Goal: Task Accomplishment & Management: Complete application form

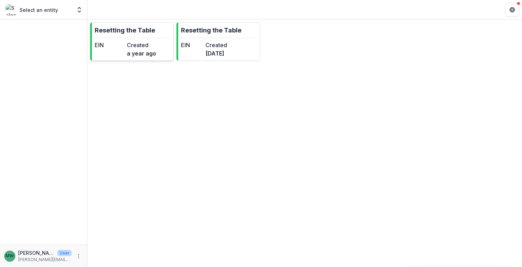
click at [140, 58] on link "Resetting the Table EIN Created a year ago" at bounding box center [132, 41] width 84 height 38
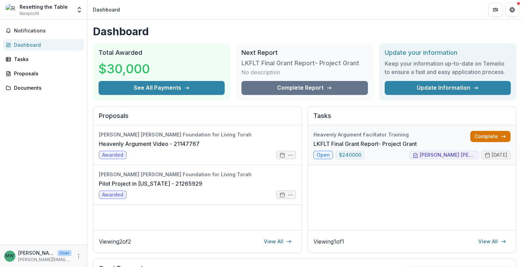
click at [477, 137] on link "Complete" at bounding box center [490, 136] width 40 height 11
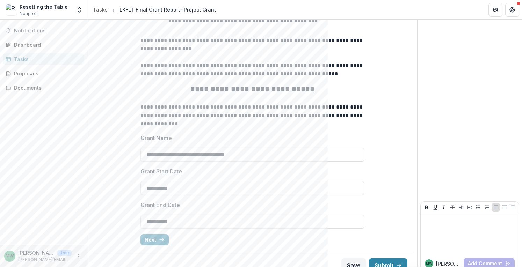
scroll to position [352, 0]
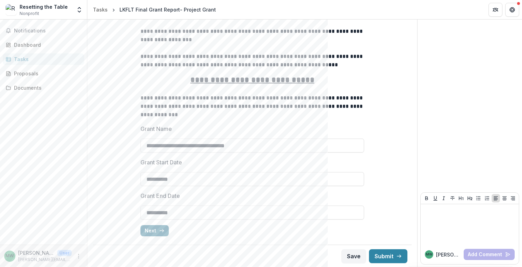
click at [156, 230] on button "Next" at bounding box center [154, 230] width 28 height 11
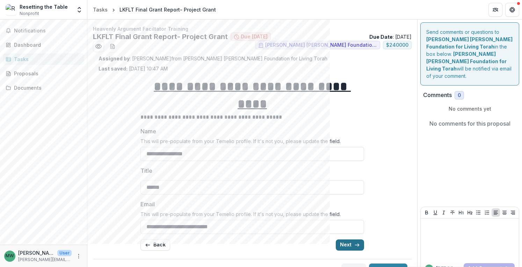
click at [347, 240] on button "Next" at bounding box center [350, 245] width 28 height 11
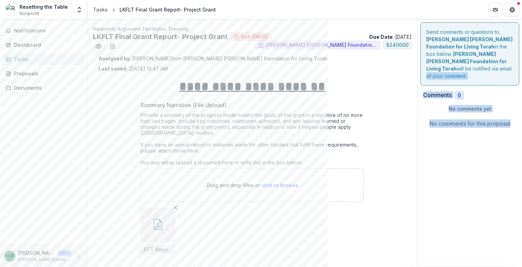
drag, startPoint x: 520, startPoint y: 60, endPoint x: 521, endPoint y: 130, distance: 69.2
click at [521, 130] on div "**********" at bounding box center [304, 144] width 435 height 248
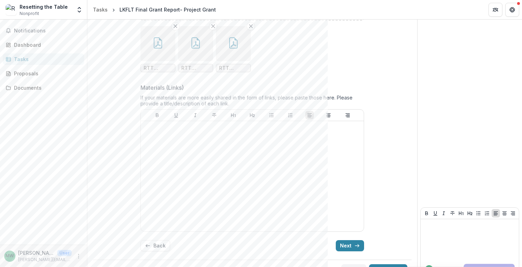
scroll to position [468, 0]
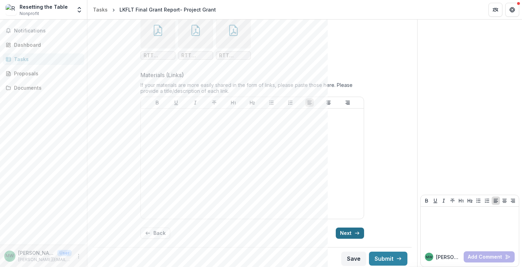
click at [354, 231] on icon "button" at bounding box center [357, 234] width 6 height 6
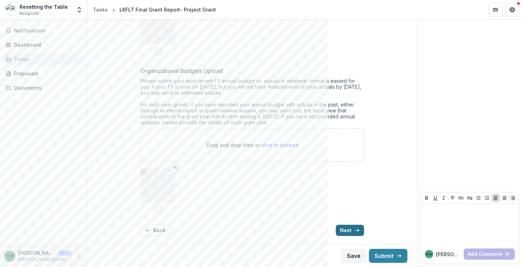
scroll to position [161, 0]
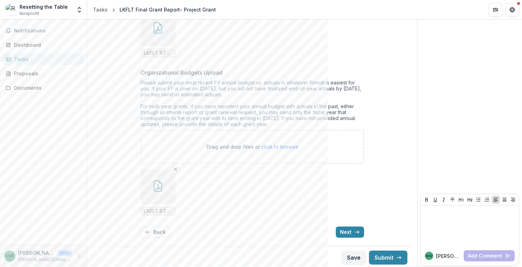
click at [159, 30] on icon "button" at bounding box center [158, 29] width 6 height 6
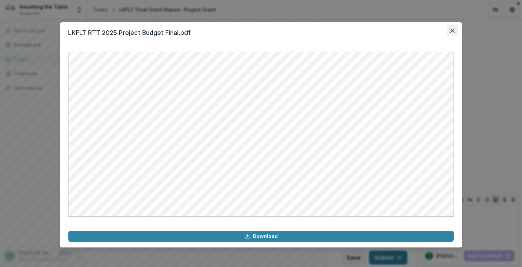
click at [454, 28] on button "Close" at bounding box center [452, 30] width 11 height 11
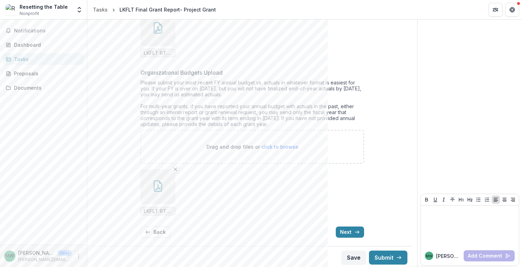
scroll to position [152, 0]
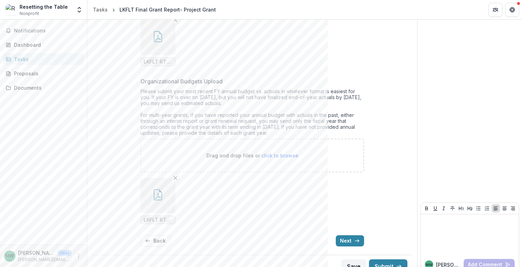
click at [158, 191] on icon "button" at bounding box center [157, 194] width 11 height 11
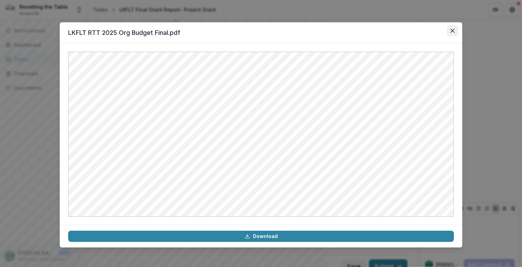
click at [454, 26] on button "Close" at bounding box center [452, 30] width 11 height 11
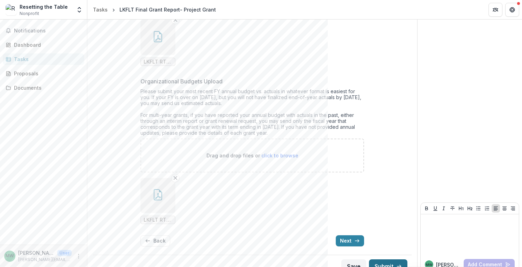
click at [386, 264] on button "Submit" at bounding box center [388, 267] width 38 height 14
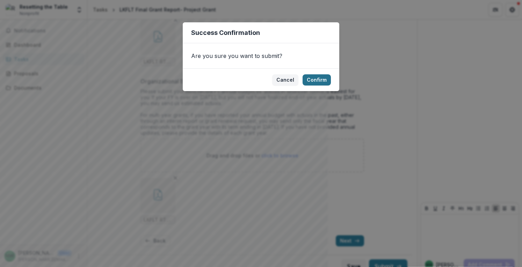
click at [318, 79] on button "Confirm" at bounding box center [317, 79] width 28 height 11
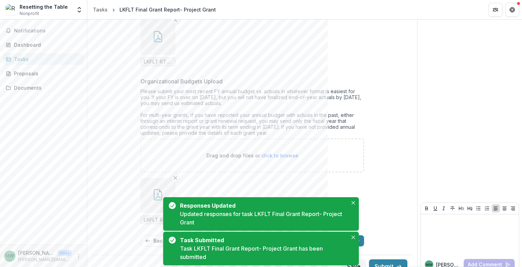
scroll to position [164, 0]
